Goal: Task Accomplishment & Management: Use online tool/utility

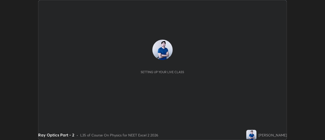
scroll to position [140, 325]
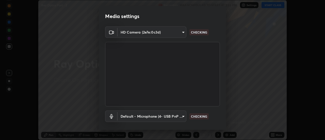
type input "4c72da43d9f8fe59a3f1c51c15ce5ef4700dc23536a29d5760a7834eb8cafeb2"
click at [181, 117] on body "Erase all Ray Optics Part - 2 Recording WAS SCHEDULED TO START AT 2:55 PM Setti…" at bounding box center [162, 70] width 325 height 140
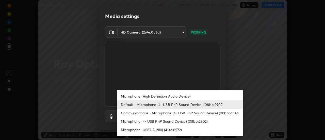
click at [147, 97] on li "Microphone (High Definition Audio Device)" at bounding box center [180, 96] width 126 height 8
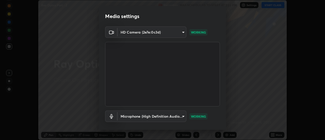
click at [182, 117] on body "Erase all Ray Optics Part - 2 Recording WAS SCHEDULED TO START AT 2:55 PM Setti…" at bounding box center [162, 70] width 325 height 140
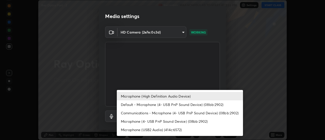
click at [145, 104] on li "Default - Microphone (4- USB PnP Sound Device) (08bb:2902)" at bounding box center [180, 104] width 126 height 8
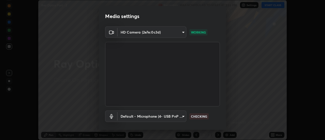
type input "default"
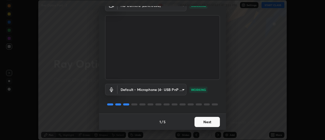
click at [203, 121] on button "Next" at bounding box center [207, 122] width 25 height 10
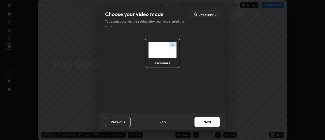
scroll to position [0, 0]
click at [205, 121] on button "Next" at bounding box center [207, 122] width 25 height 10
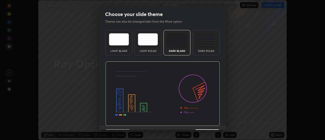
scroll to position [12, 0]
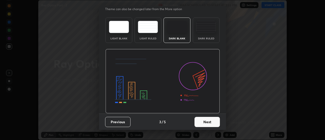
click at [208, 120] on button "Next" at bounding box center [207, 122] width 25 height 10
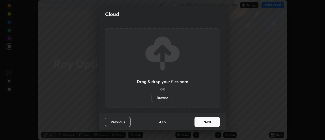
click at [209, 123] on button "Next" at bounding box center [207, 122] width 25 height 10
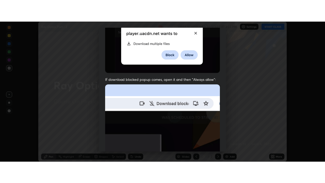
scroll to position [130, 0]
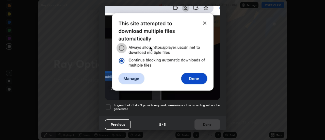
click at [108, 104] on div at bounding box center [108, 107] width 6 height 6
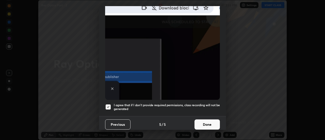
click at [206, 123] on button "Done" at bounding box center [207, 124] width 25 height 10
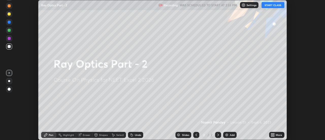
click at [272, 134] on icon at bounding box center [271, 133] width 1 height 1
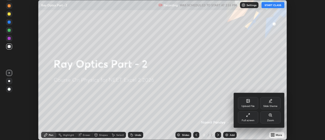
click at [248, 115] on icon at bounding box center [248, 115] width 4 height 4
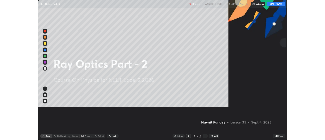
scroll to position [183, 325]
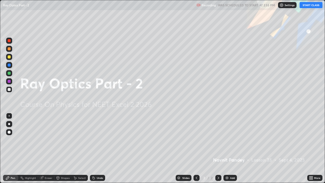
click at [312, 6] on button "START CLASS" at bounding box center [311, 5] width 23 height 6
click at [227, 140] on img at bounding box center [227, 178] width 4 height 4
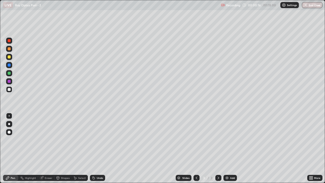
click at [9, 75] on div at bounding box center [9, 73] width 6 height 6
click at [95, 140] on div "Undo" at bounding box center [97, 178] width 15 height 6
click at [96, 140] on div "Undo" at bounding box center [97, 178] width 15 height 6
click at [9, 81] on div at bounding box center [9, 81] width 3 height 3
click at [11, 89] on div at bounding box center [9, 89] width 6 height 6
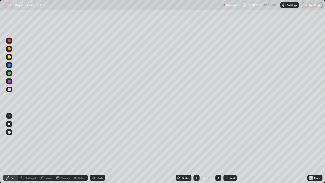
click at [9, 81] on div at bounding box center [9, 81] width 3 height 3
click at [8, 73] on div at bounding box center [9, 73] width 3 height 3
click at [9, 65] on div at bounding box center [9, 65] width 3 height 3
click at [97, 140] on div "Undo" at bounding box center [100, 178] width 6 height 3
click at [9, 73] on div at bounding box center [9, 73] width 3 height 3
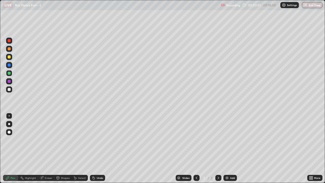
click at [9, 66] on div at bounding box center [9, 65] width 3 height 3
click at [9, 72] on div at bounding box center [9, 73] width 3 height 3
click at [97, 140] on div "Undo" at bounding box center [100, 178] width 6 height 3
click at [8, 82] on div at bounding box center [9, 81] width 3 height 3
click at [95, 140] on div "Undo" at bounding box center [97, 178] width 15 height 6
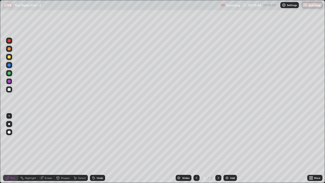
click at [94, 140] on icon at bounding box center [94, 178] width 2 height 2
click at [93, 140] on icon at bounding box center [94, 178] width 2 height 2
click at [90, 140] on div "Undo" at bounding box center [97, 178] width 15 height 6
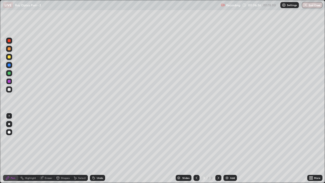
click at [10, 74] on div at bounding box center [9, 73] width 3 height 3
click at [218, 140] on icon at bounding box center [218, 178] width 4 height 4
click at [225, 140] on img at bounding box center [227, 178] width 4 height 4
click at [10, 89] on div at bounding box center [9, 89] width 3 height 3
click at [9, 81] on div at bounding box center [9, 81] width 3 height 3
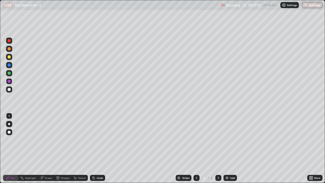
click at [10, 73] on div at bounding box center [9, 73] width 3 height 3
click at [43, 140] on icon at bounding box center [42, 178] width 4 height 4
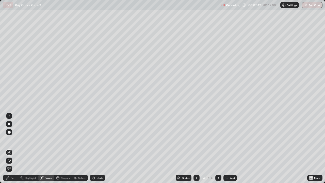
click at [14, 140] on div "Pen" at bounding box center [13, 178] width 5 height 3
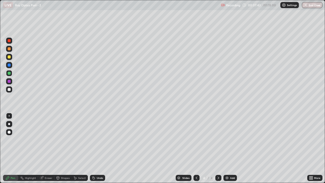
click at [9, 82] on div at bounding box center [9, 81] width 3 height 3
click at [9, 72] on div at bounding box center [9, 73] width 3 height 3
click at [9, 81] on div at bounding box center [9, 81] width 3 height 3
click at [9, 89] on div at bounding box center [9, 89] width 3 height 3
click at [11, 72] on div at bounding box center [9, 73] width 6 height 6
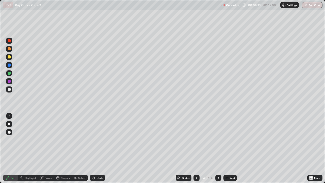
click at [10, 82] on div at bounding box center [9, 81] width 3 height 3
click at [45, 140] on div "Eraser" at bounding box center [49, 178] width 8 height 3
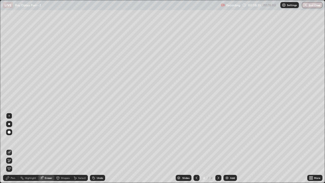
click at [15, 140] on div "Pen" at bounding box center [10, 178] width 15 height 6
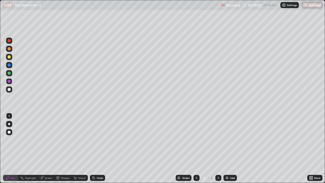
click at [10, 74] on div at bounding box center [9, 73] width 3 height 3
click at [99, 140] on div "Undo" at bounding box center [100, 178] width 6 height 3
click at [10, 81] on div at bounding box center [9, 81] width 3 height 3
click at [9, 90] on div at bounding box center [9, 89] width 3 height 3
click at [10, 73] on div at bounding box center [9, 73] width 3 height 3
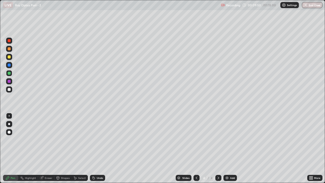
click at [9, 65] on div at bounding box center [9, 65] width 3 height 3
click at [99, 140] on div "Undo" at bounding box center [100, 178] width 6 height 3
click at [228, 140] on img at bounding box center [227, 178] width 4 height 4
click at [10, 73] on div at bounding box center [9, 73] width 3 height 3
click at [95, 140] on div "Undo" at bounding box center [97, 178] width 15 height 6
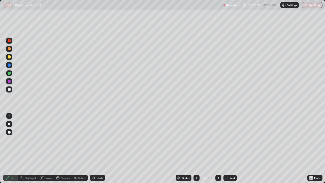
click at [45, 140] on div "Eraser" at bounding box center [49, 178] width 8 height 3
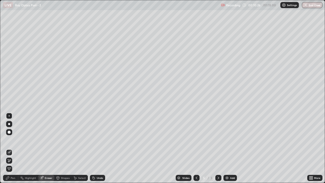
click at [13, 140] on div "Pen" at bounding box center [10, 178] width 15 height 6
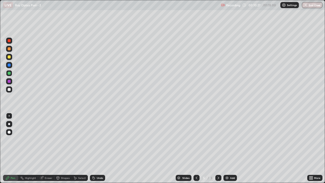
click at [9, 83] on div at bounding box center [9, 81] width 3 height 3
click at [97, 140] on div "Undo" at bounding box center [100, 178] width 6 height 3
click at [9, 64] on div at bounding box center [9, 65] width 3 height 3
click at [9, 73] on div at bounding box center [9, 73] width 3 height 3
click at [9, 81] on div at bounding box center [9, 81] width 3 height 3
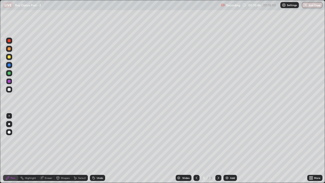
click at [10, 66] on div at bounding box center [9, 65] width 3 height 3
click at [9, 73] on div at bounding box center [9, 73] width 3 height 3
click at [10, 89] on div at bounding box center [9, 89] width 3 height 3
click at [9, 73] on div at bounding box center [9, 73] width 3 height 3
click at [9, 57] on div at bounding box center [9, 56] width 3 height 3
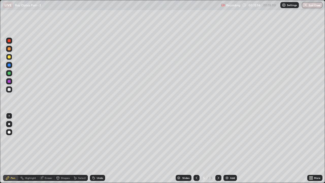
click at [8, 89] on div at bounding box center [9, 89] width 3 height 3
click at [9, 65] on div at bounding box center [9, 65] width 3 height 3
click at [10, 57] on div at bounding box center [9, 56] width 3 height 3
click at [45, 140] on div "Eraser" at bounding box center [49, 178] width 8 height 3
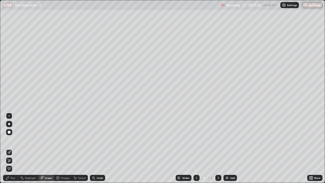
click at [8, 140] on icon at bounding box center [8, 159] width 1 height 1
click at [10, 140] on icon at bounding box center [9, 152] width 4 height 4
click at [13, 140] on div "Pen" at bounding box center [13, 178] width 5 height 3
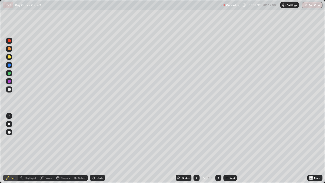
click at [10, 81] on div at bounding box center [9, 81] width 3 height 3
click at [9, 73] on div at bounding box center [9, 73] width 3 height 3
click at [44, 140] on div "Eraser" at bounding box center [46, 178] width 16 height 6
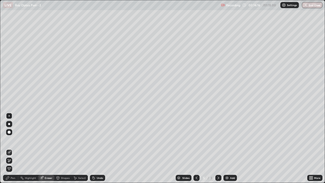
click at [12, 140] on div "Pen" at bounding box center [13, 178] width 5 height 3
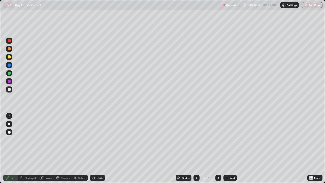
click at [9, 57] on div at bounding box center [9, 56] width 3 height 3
click at [9, 81] on div at bounding box center [9, 81] width 3 height 3
click at [196, 140] on icon at bounding box center [197, 178] width 2 height 3
click at [216, 140] on icon at bounding box center [218, 178] width 4 height 4
click at [48, 140] on div "Eraser" at bounding box center [49, 178] width 8 height 3
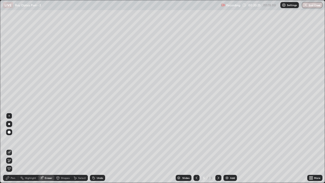
click at [13, 140] on div "Pen" at bounding box center [13, 178] width 5 height 3
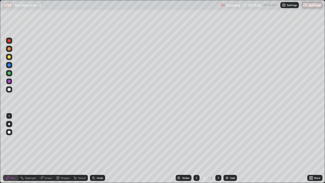
click at [227, 140] on img at bounding box center [227, 178] width 4 height 4
click at [9, 89] on div at bounding box center [9, 89] width 3 height 3
click at [9, 72] on div at bounding box center [9, 73] width 3 height 3
click at [9, 89] on div at bounding box center [9, 89] width 3 height 3
click at [8, 64] on div at bounding box center [9, 65] width 3 height 3
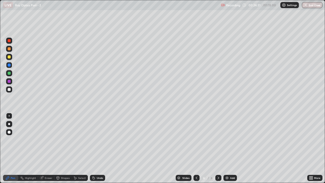
click at [10, 73] on div at bounding box center [9, 73] width 3 height 3
click at [9, 81] on div at bounding box center [9, 81] width 3 height 3
click at [9, 72] on div at bounding box center [9, 73] width 3 height 3
click at [9, 89] on div at bounding box center [9, 89] width 3 height 3
click at [10, 82] on div at bounding box center [9, 81] width 3 height 3
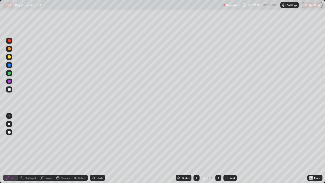
click at [9, 65] on div at bounding box center [9, 65] width 3 height 3
click at [226, 140] on img at bounding box center [227, 178] width 4 height 4
click at [9, 73] on div at bounding box center [9, 73] width 3 height 3
click at [9, 81] on div at bounding box center [9, 81] width 3 height 3
click at [9, 73] on div at bounding box center [9, 73] width 3 height 3
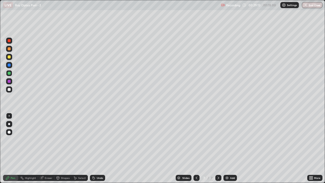
click at [10, 81] on div at bounding box center [9, 81] width 3 height 3
click at [9, 73] on div at bounding box center [9, 73] width 3 height 3
click at [10, 65] on div at bounding box center [9, 65] width 3 height 3
click at [9, 73] on div at bounding box center [9, 73] width 3 height 3
click at [9, 57] on div at bounding box center [9, 56] width 3 height 3
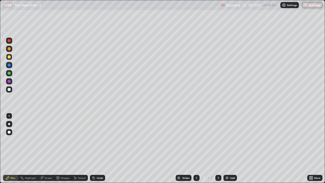
click at [97, 140] on div "Undo" at bounding box center [100, 178] width 6 height 3
click at [96, 140] on div "Undo" at bounding box center [97, 178] width 15 height 6
click at [9, 81] on div at bounding box center [9, 81] width 3 height 3
click at [45, 140] on div "Eraser" at bounding box center [49, 178] width 8 height 3
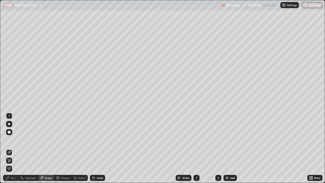
click at [13, 140] on div "Pen" at bounding box center [13, 178] width 5 height 3
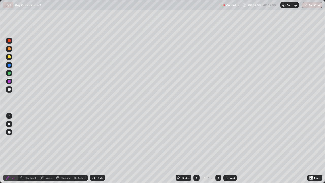
click at [9, 74] on div at bounding box center [9, 73] width 3 height 3
click at [218, 140] on icon at bounding box center [218, 178] width 4 height 4
click at [227, 140] on img at bounding box center [227, 178] width 4 height 4
click at [10, 89] on div at bounding box center [9, 89] width 3 height 3
click at [9, 73] on div at bounding box center [9, 73] width 3 height 3
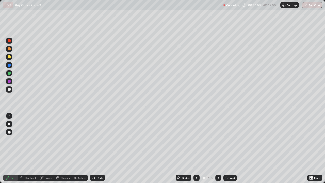
click at [10, 65] on div at bounding box center [9, 65] width 3 height 3
click at [8, 73] on div at bounding box center [9, 73] width 3 height 3
click at [97, 140] on div "Undo" at bounding box center [97, 178] width 15 height 6
click at [97, 140] on div "Undo" at bounding box center [100, 178] width 6 height 3
click at [10, 65] on div at bounding box center [9, 65] width 3 height 3
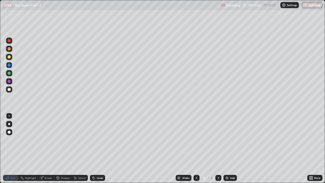
click at [95, 140] on div "Undo" at bounding box center [97, 178] width 15 height 6
click at [97, 140] on div "Undo" at bounding box center [100, 178] width 6 height 3
click at [9, 56] on div at bounding box center [9, 56] width 3 height 3
click at [96, 140] on div "Undo" at bounding box center [97, 178] width 15 height 6
click at [97, 140] on div "Undo" at bounding box center [100, 178] width 6 height 3
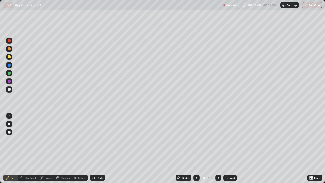
click at [9, 89] on div at bounding box center [9, 89] width 3 height 3
click at [9, 73] on div at bounding box center [9, 73] width 3 height 3
click at [9, 91] on div at bounding box center [9, 89] width 6 height 6
click at [8, 74] on div at bounding box center [9, 73] width 3 height 3
click at [9, 65] on div at bounding box center [9, 65] width 3 height 3
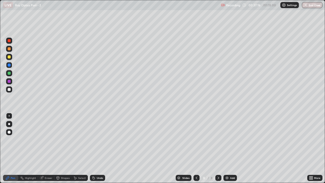
click at [11, 90] on div at bounding box center [9, 89] width 6 height 6
click at [100, 140] on div "Undo" at bounding box center [100, 178] width 6 height 3
click at [10, 81] on div at bounding box center [9, 81] width 3 height 3
click at [100, 140] on div "Undo" at bounding box center [100, 178] width 6 height 3
click at [10, 73] on div at bounding box center [9, 73] width 3 height 3
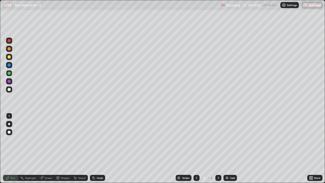
click at [9, 82] on div at bounding box center [9, 81] width 3 height 3
click at [227, 140] on img at bounding box center [227, 178] width 4 height 4
click at [10, 89] on div at bounding box center [9, 89] width 3 height 3
click at [10, 90] on div at bounding box center [9, 89] width 3 height 3
click at [10, 81] on div at bounding box center [9, 81] width 3 height 3
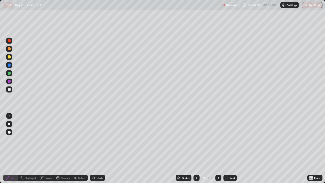
click at [43, 140] on icon at bounding box center [42, 178] width 4 height 4
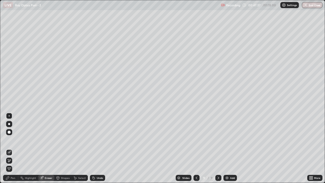
click at [13, 140] on div "Pen" at bounding box center [10, 178] width 15 height 6
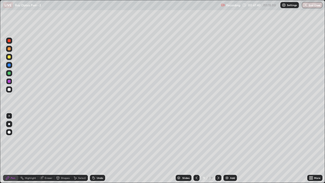
click at [45, 140] on div "Eraser" at bounding box center [49, 178] width 8 height 3
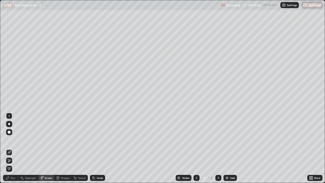
click at [14, 140] on div "Pen" at bounding box center [13, 178] width 5 height 3
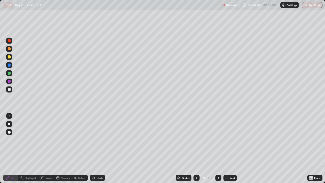
click at [94, 140] on icon at bounding box center [94, 178] width 4 height 4
click at [9, 89] on div at bounding box center [9, 89] width 3 height 3
click at [9, 74] on div at bounding box center [9, 73] width 3 height 3
click at [8, 81] on div at bounding box center [9, 81] width 3 height 3
click at [8, 72] on div at bounding box center [9, 73] width 3 height 3
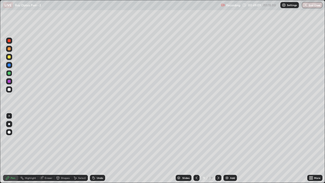
click at [9, 90] on div at bounding box center [9, 89] width 3 height 3
click at [95, 140] on icon at bounding box center [94, 178] width 4 height 4
click at [45, 140] on div "Eraser" at bounding box center [49, 178] width 8 height 3
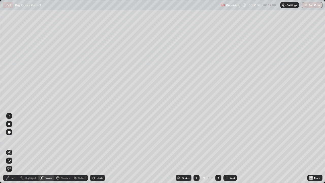
click at [8, 140] on icon at bounding box center [8, 159] width 1 height 1
click at [11, 140] on div "Pen" at bounding box center [13, 178] width 5 height 3
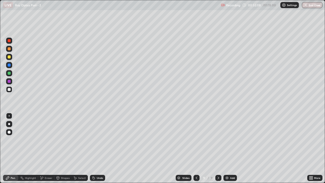
click at [9, 82] on div at bounding box center [9, 81] width 3 height 3
click at [9, 72] on div at bounding box center [9, 73] width 3 height 3
click at [12, 83] on div at bounding box center [9, 81] width 6 height 6
click at [9, 73] on div at bounding box center [9, 73] width 3 height 3
click at [228, 140] on img at bounding box center [227, 178] width 4 height 4
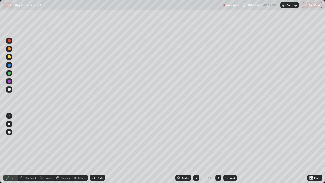
click at [9, 65] on div at bounding box center [9, 65] width 3 height 3
click at [95, 140] on div "Undo" at bounding box center [97, 178] width 15 height 6
click at [10, 57] on div at bounding box center [9, 56] width 3 height 3
click at [10, 65] on div at bounding box center [9, 65] width 3 height 3
click at [228, 140] on img at bounding box center [227, 178] width 4 height 4
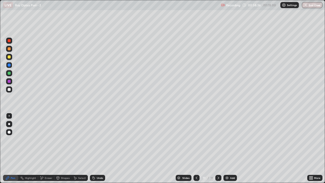
click at [9, 89] on div at bounding box center [9, 89] width 3 height 3
click at [8, 74] on div at bounding box center [9, 73] width 3 height 3
click at [9, 90] on div at bounding box center [9, 89] width 3 height 3
click at [10, 73] on div at bounding box center [9, 73] width 3 height 3
click at [8, 65] on div at bounding box center [9, 65] width 3 height 3
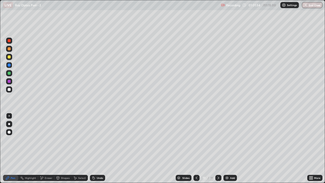
click at [10, 73] on div at bounding box center [9, 73] width 3 height 3
click at [9, 81] on div at bounding box center [9, 81] width 3 height 3
click at [93, 140] on icon at bounding box center [94, 178] width 2 height 2
click at [94, 140] on icon at bounding box center [94, 178] width 2 height 2
click at [95, 140] on icon at bounding box center [94, 178] width 4 height 4
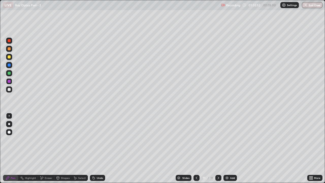
click at [96, 140] on div "Undo" at bounding box center [97, 178] width 15 height 6
click at [95, 140] on div "Undo" at bounding box center [97, 178] width 15 height 6
click at [227, 140] on img at bounding box center [227, 178] width 4 height 4
click at [10, 89] on div at bounding box center [9, 89] width 3 height 3
click at [9, 73] on div at bounding box center [9, 73] width 3 height 3
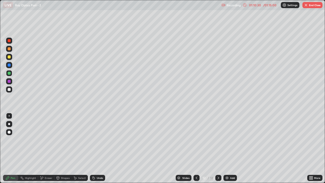
click at [10, 65] on div at bounding box center [9, 65] width 3 height 3
click at [10, 74] on div at bounding box center [9, 73] width 3 height 3
click at [9, 65] on div at bounding box center [9, 65] width 3 height 3
click at [9, 82] on div at bounding box center [9, 81] width 3 height 3
click at [315, 5] on button "End Class" at bounding box center [313, 5] width 20 height 6
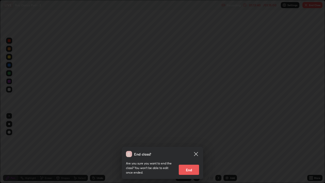
click at [189, 140] on button "End" at bounding box center [189, 170] width 20 height 10
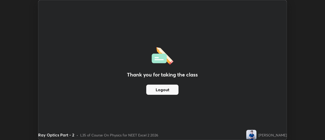
scroll to position [25268, 25083]
